Goal: Find specific page/section

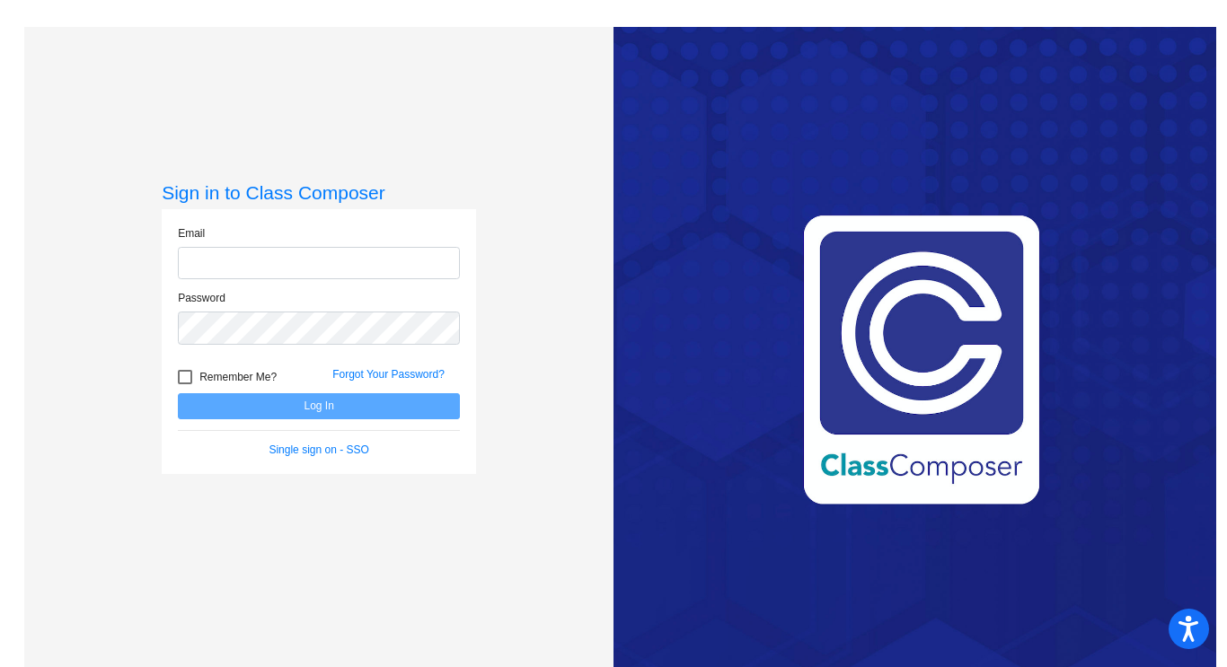
type input "[EMAIL_ADDRESS][DOMAIN_NAME]"
click at [330, 405] on button "Log In" at bounding box center [319, 406] width 282 height 26
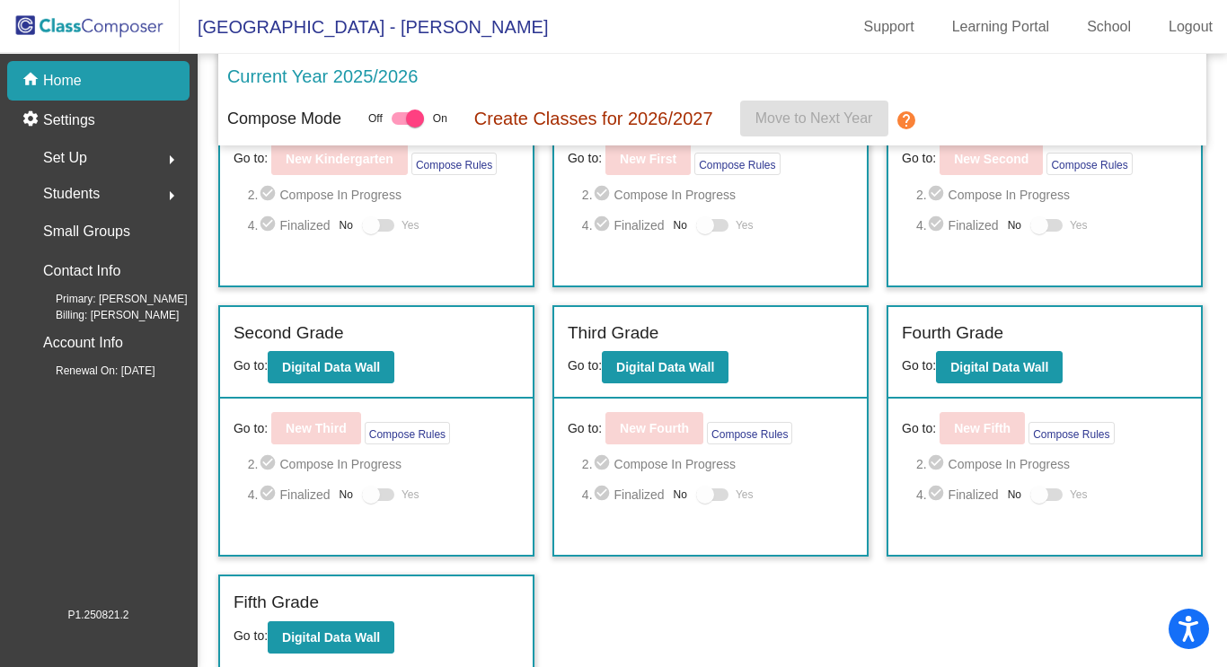
scroll to position [125, 0]
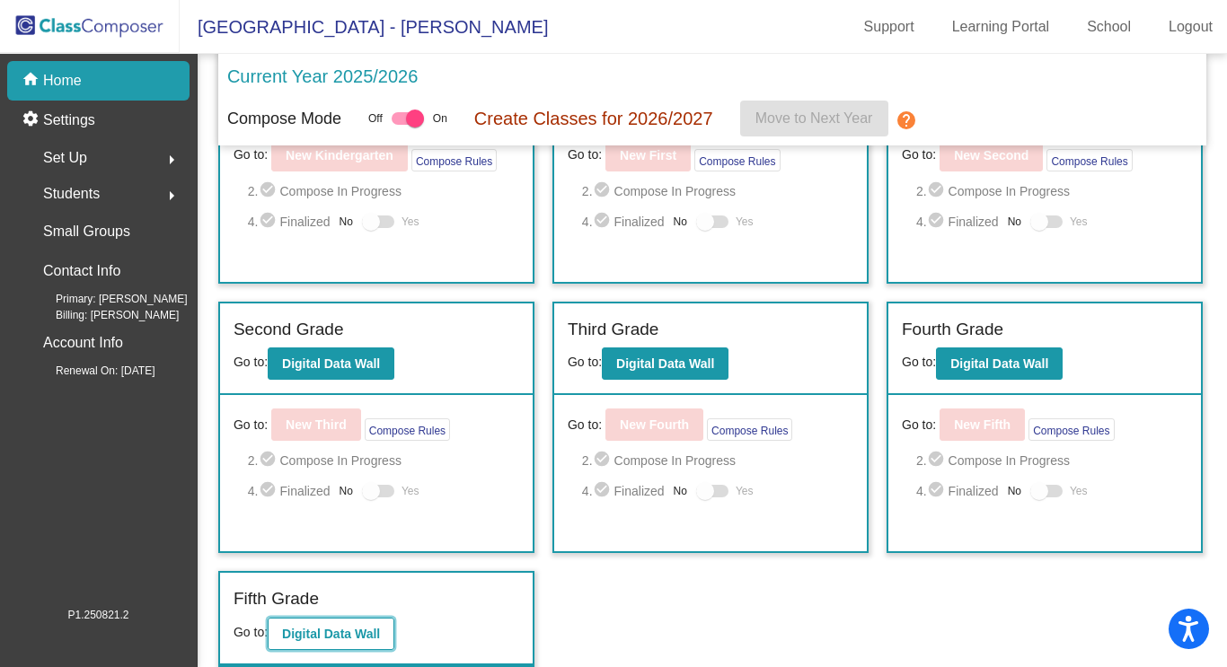
click at [326, 637] on b "Digital Data Wall" at bounding box center [331, 634] width 98 height 14
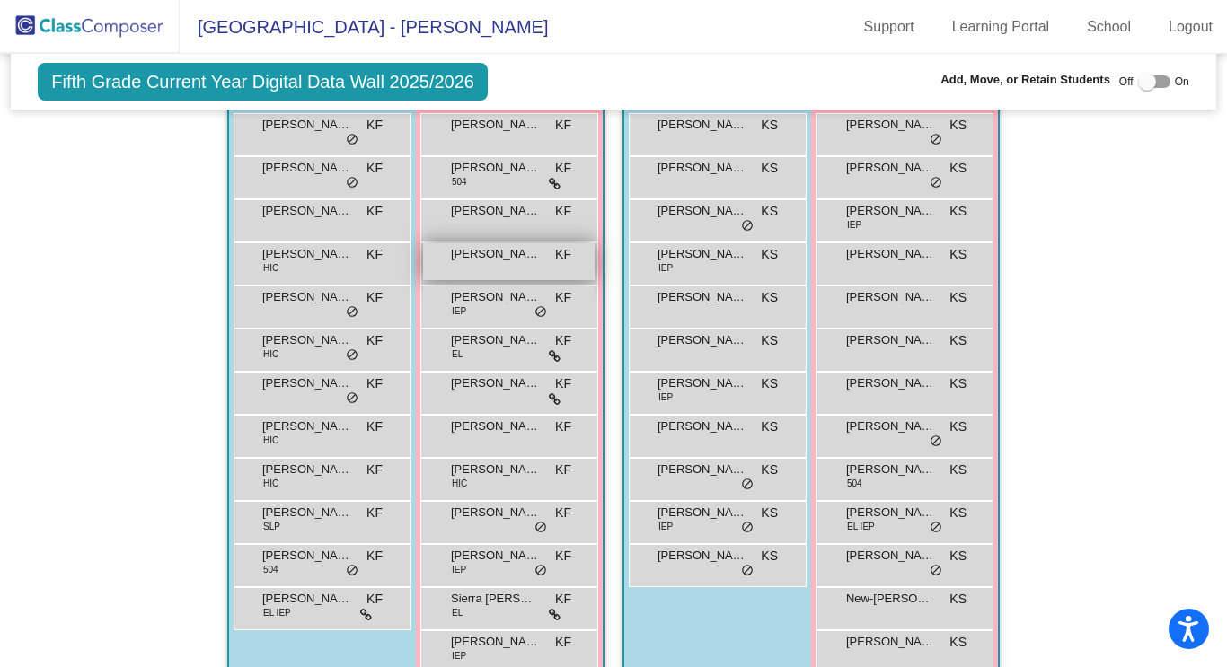
scroll to position [499, 0]
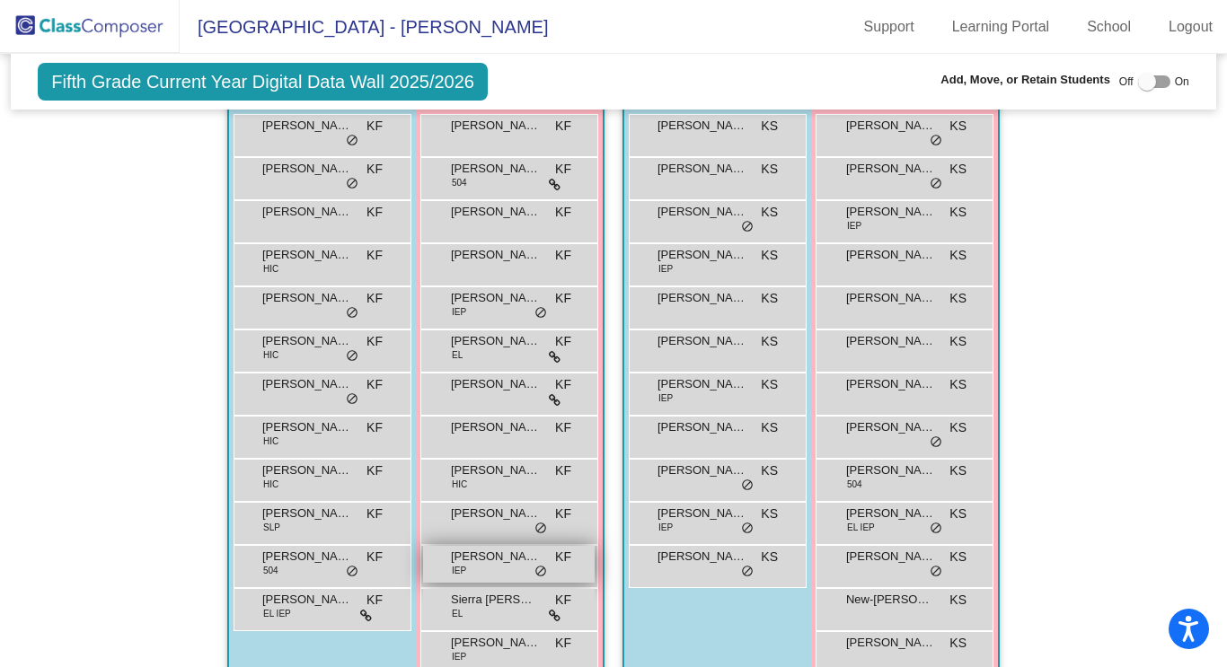
click at [505, 560] on span "[PERSON_NAME]" at bounding box center [496, 557] width 90 height 18
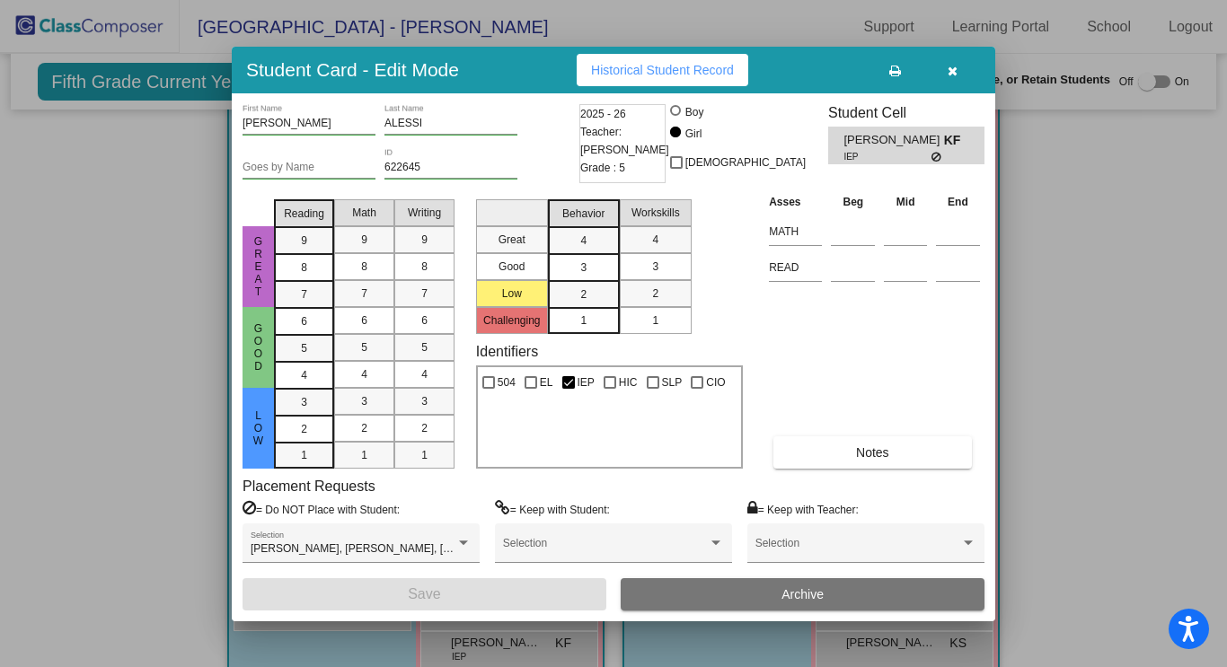
click at [952, 73] on icon "button" at bounding box center [953, 71] width 10 height 13
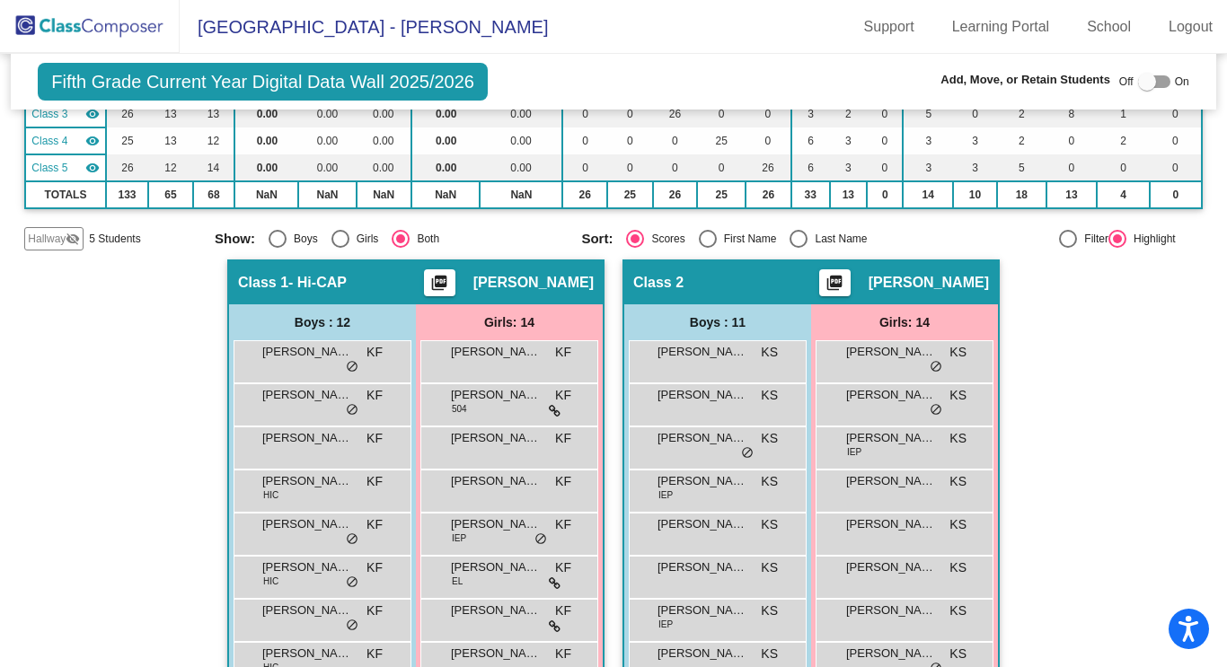
scroll to position [0, 0]
